Goal: Information Seeking & Learning: Learn about a topic

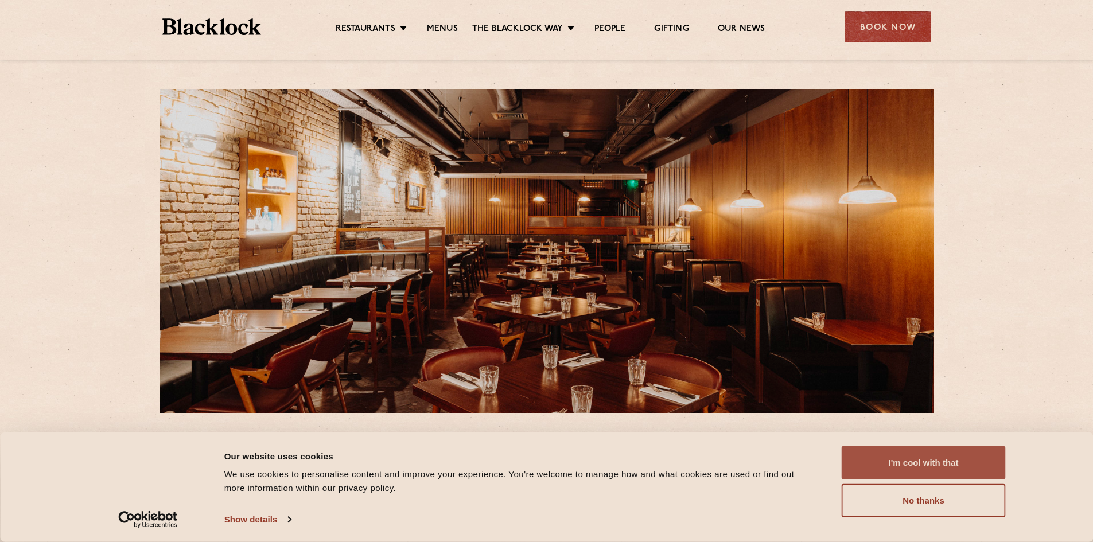
click at [901, 471] on button "I'm cool with that" at bounding box center [924, 462] width 164 height 33
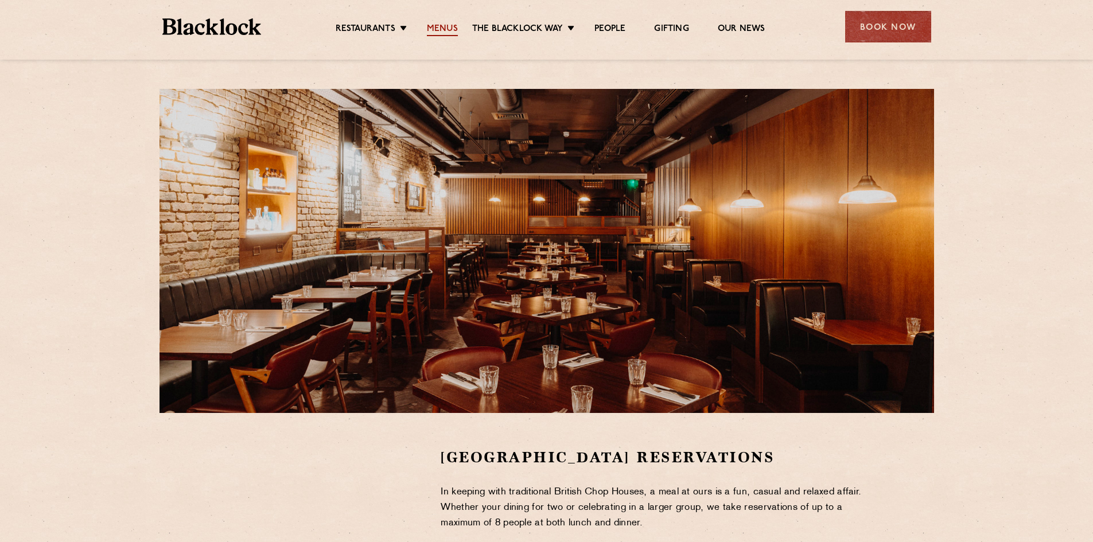
click at [450, 32] on link "Menus" at bounding box center [442, 30] width 31 height 13
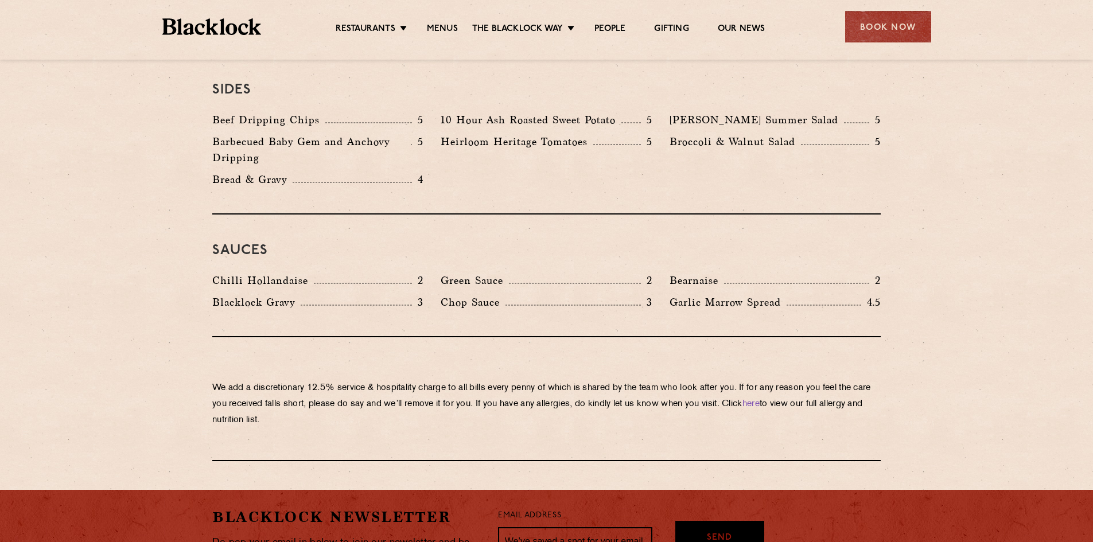
scroll to position [1645, 0]
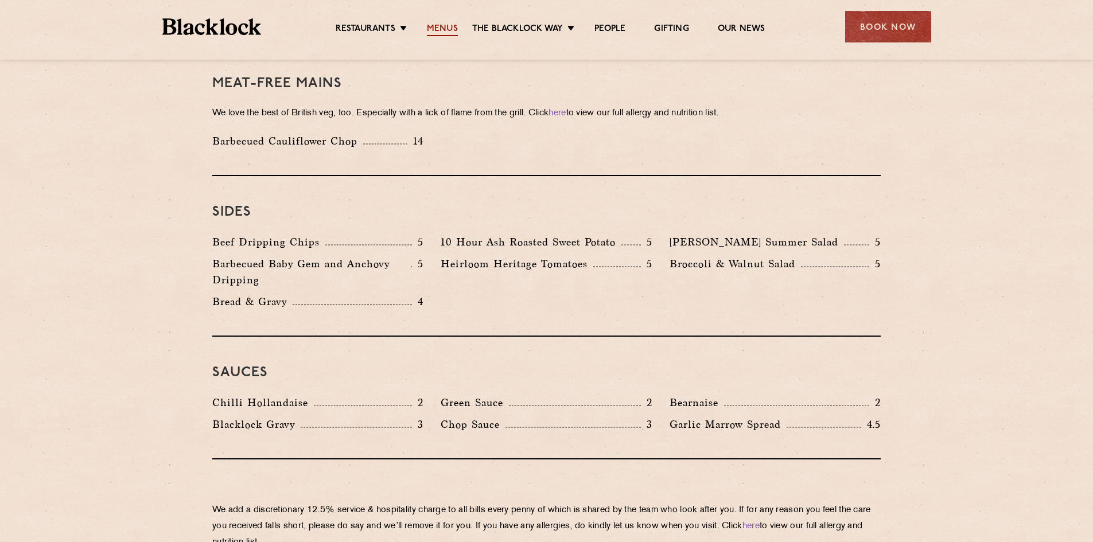
click at [452, 28] on link "Menus" at bounding box center [442, 30] width 31 height 13
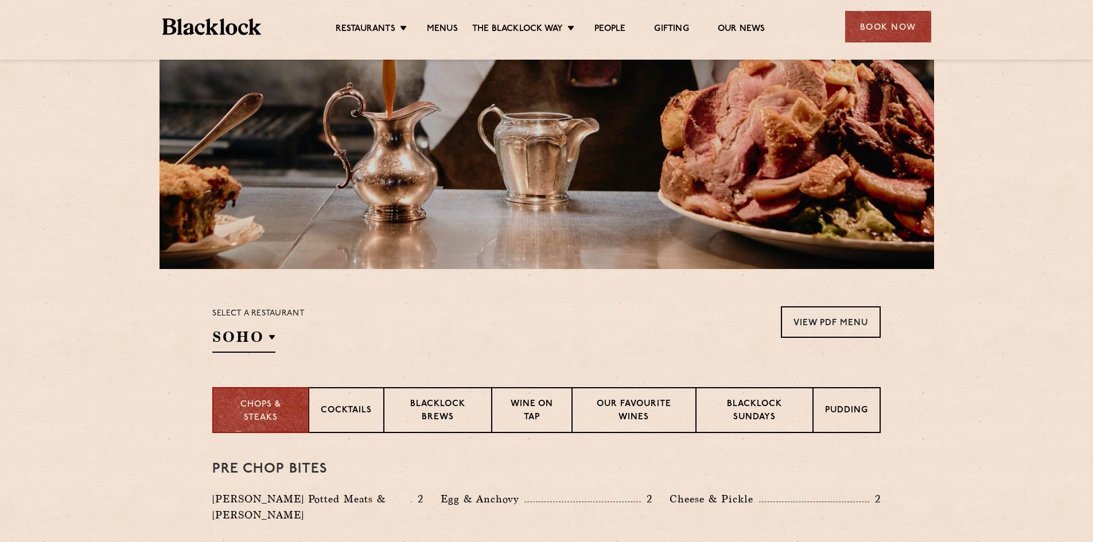
scroll to position [230, 0]
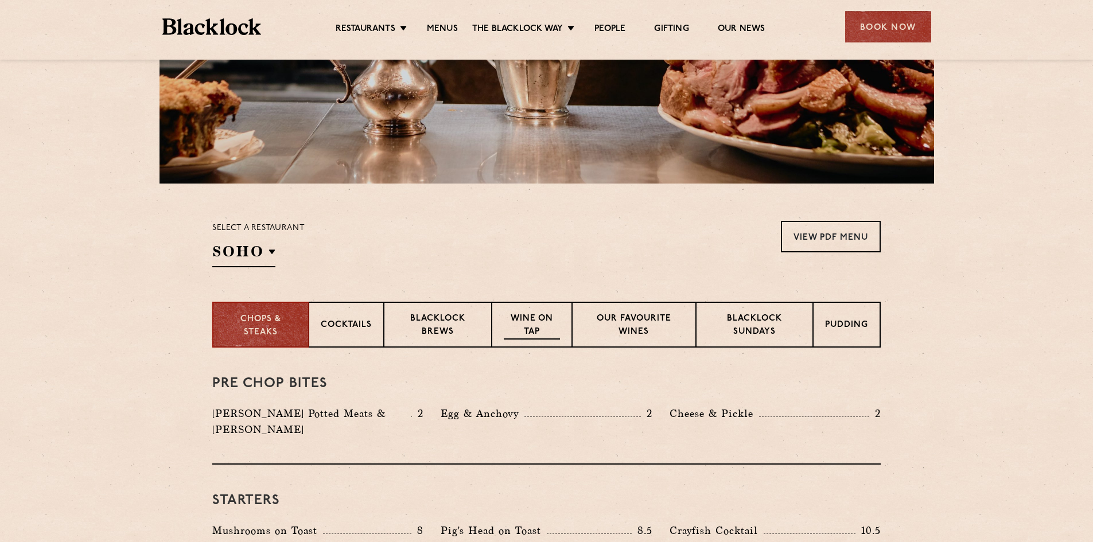
click at [526, 327] on p "Wine on Tap" at bounding box center [532, 326] width 56 height 27
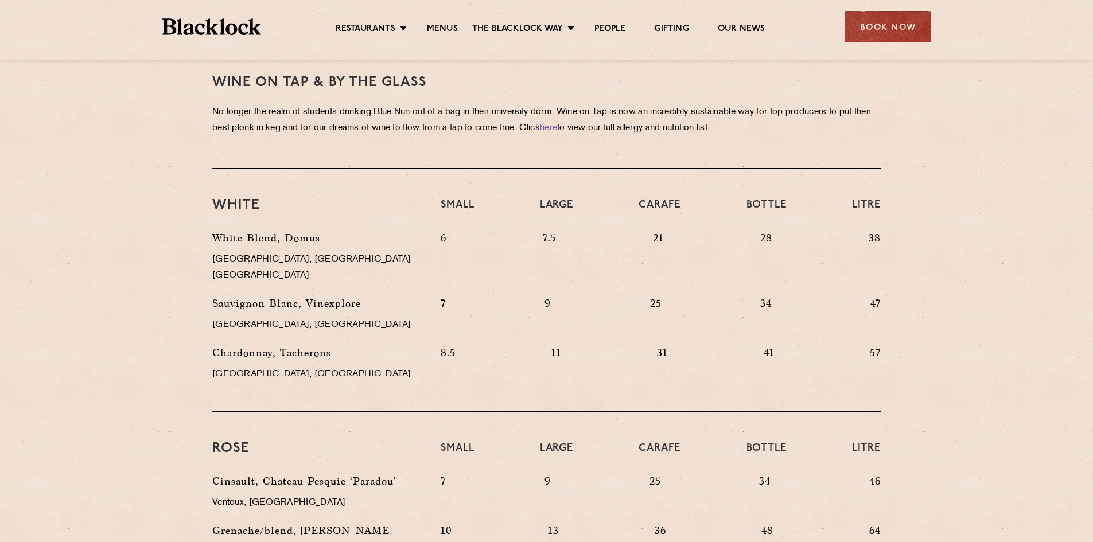
scroll to position [516, 0]
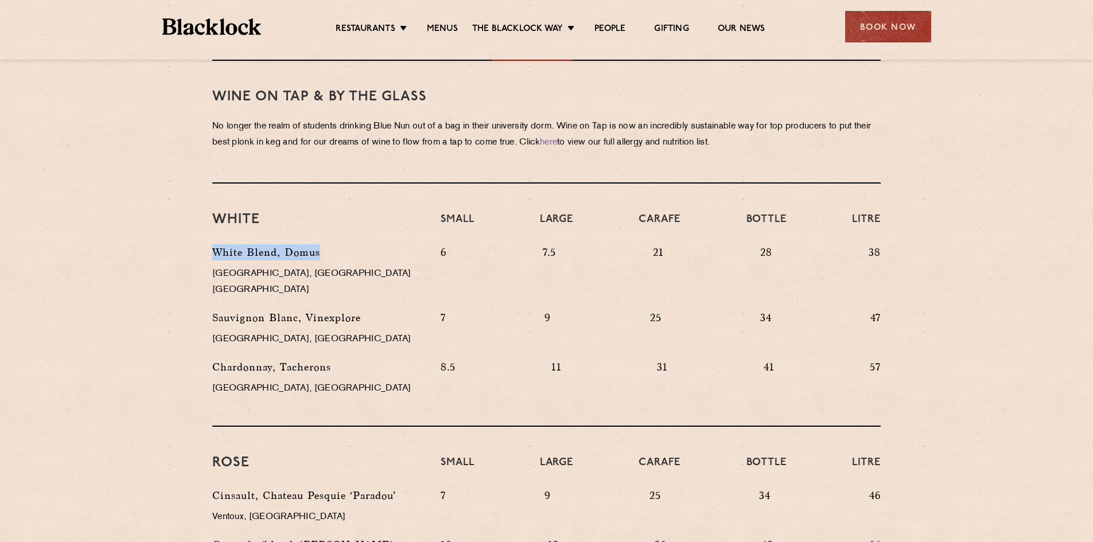
drag, startPoint x: 322, startPoint y: 247, endPoint x: 207, endPoint y: 257, distance: 115.8
click at [207, 257] on div "White Blend, Domus Veneto, Italy NV" at bounding box center [318, 276] width 228 height 65
click at [325, 261] on div "White Blend, Domus Veneto, Italy NV" at bounding box center [318, 276] width 228 height 65
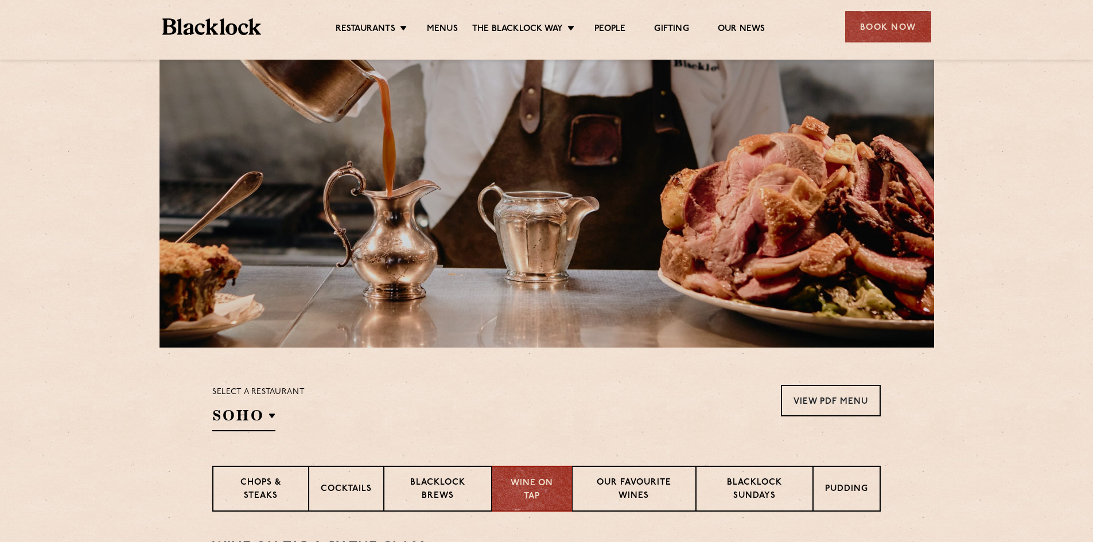
scroll to position [57, 0]
